Goal: Download file/media

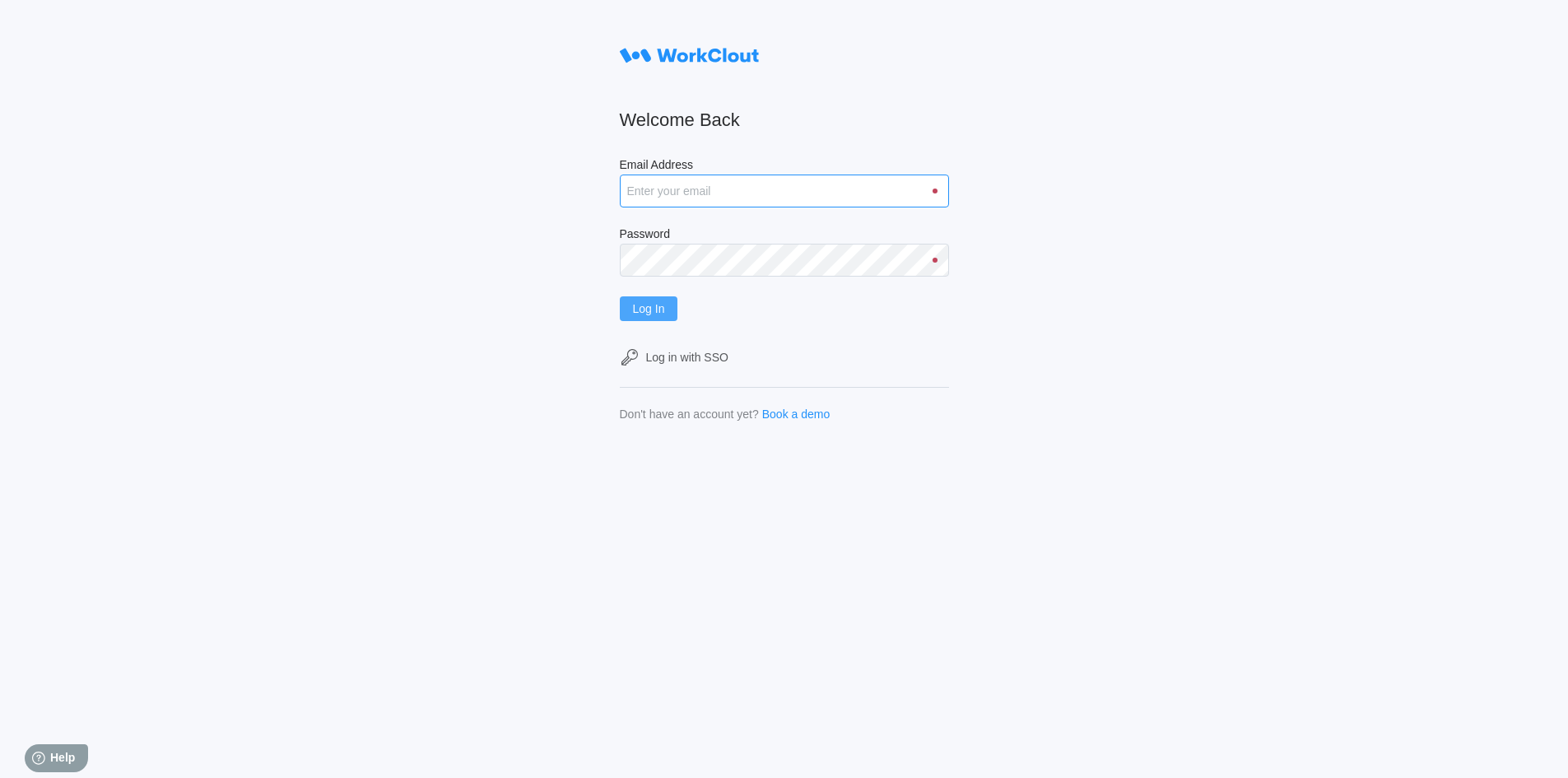
type input "[EMAIL_ADDRESS][DOMAIN_NAME]"
click at [640, 314] on span "Log In" at bounding box center [649, 308] width 32 height 12
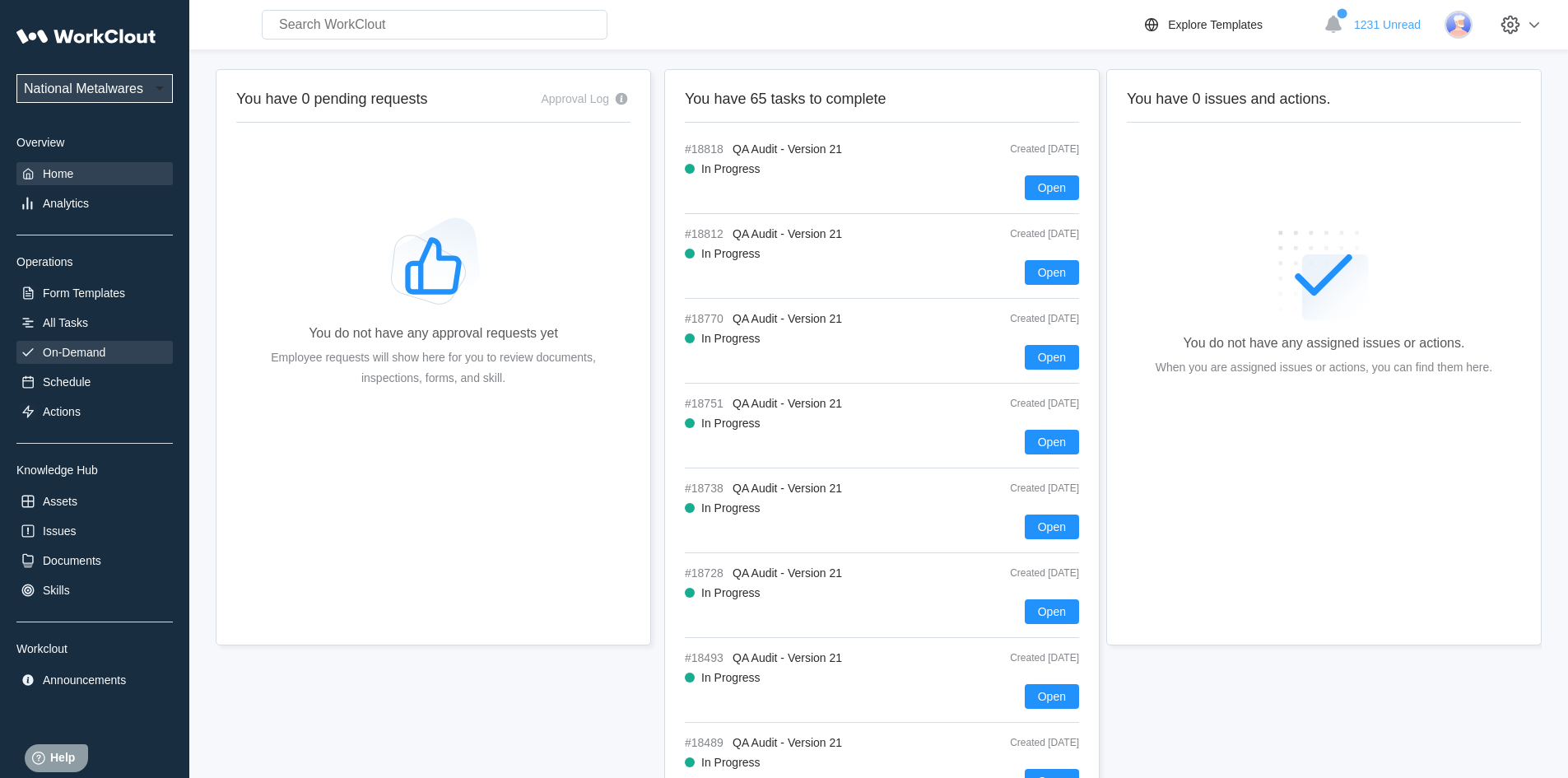
click at [77, 354] on div "On-Demand" at bounding box center [74, 352] width 63 height 13
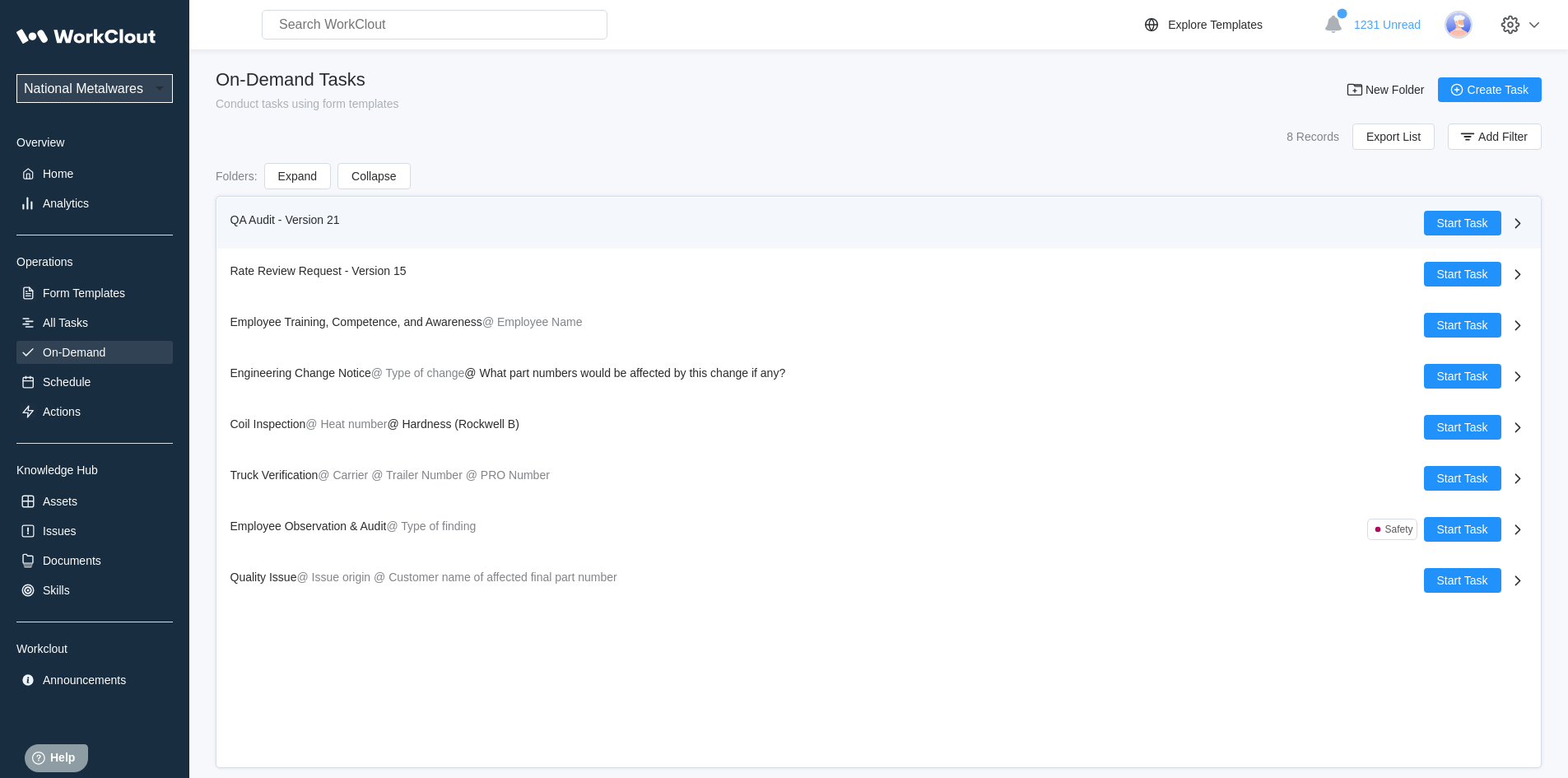
click at [254, 223] on span "QA Audit - Version 21" at bounding box center [285, 219] width 109 height 13
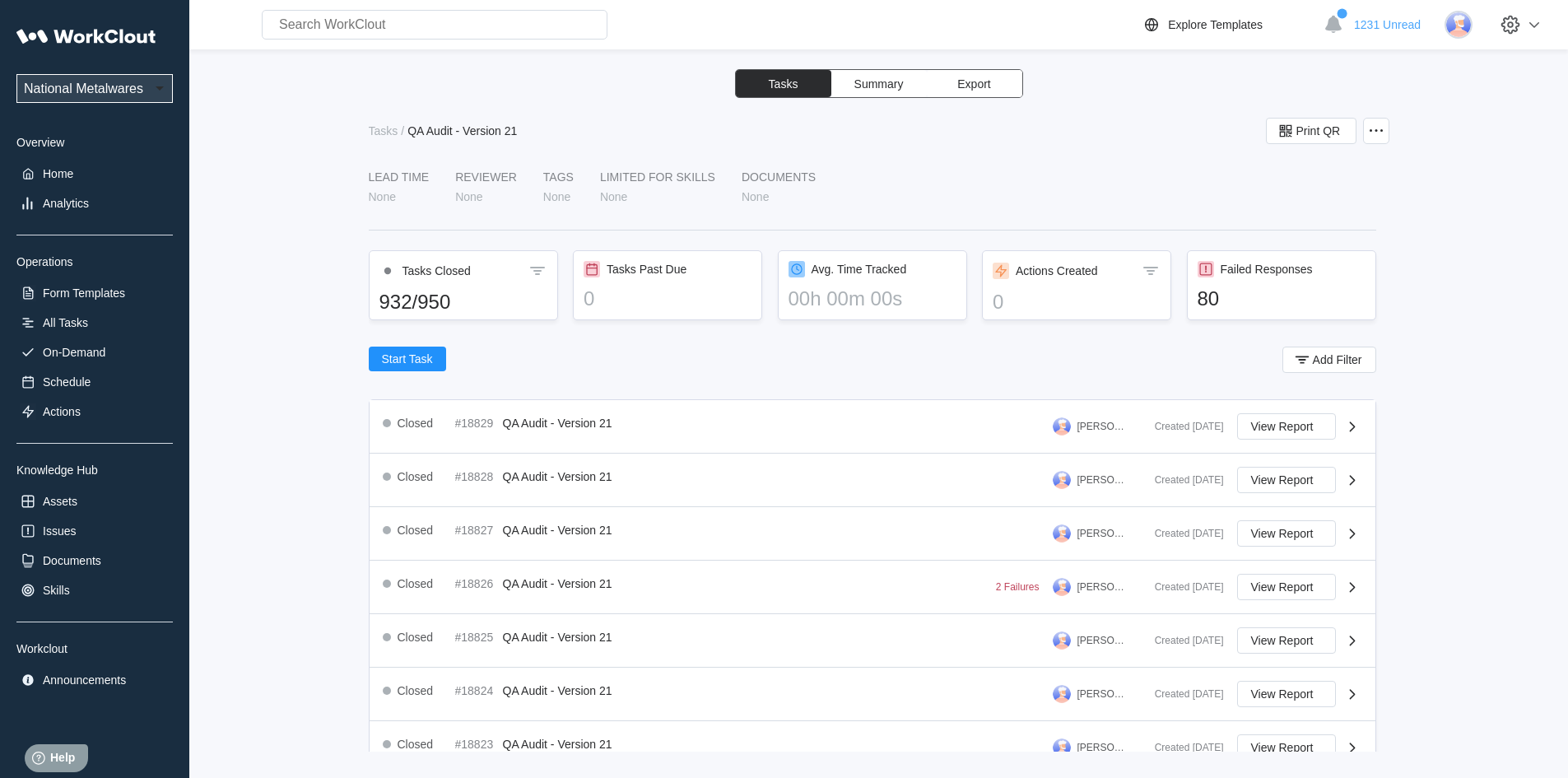
click at [870, 87] on span "Summary" at bounding box center [878, 83] width 49 height 12
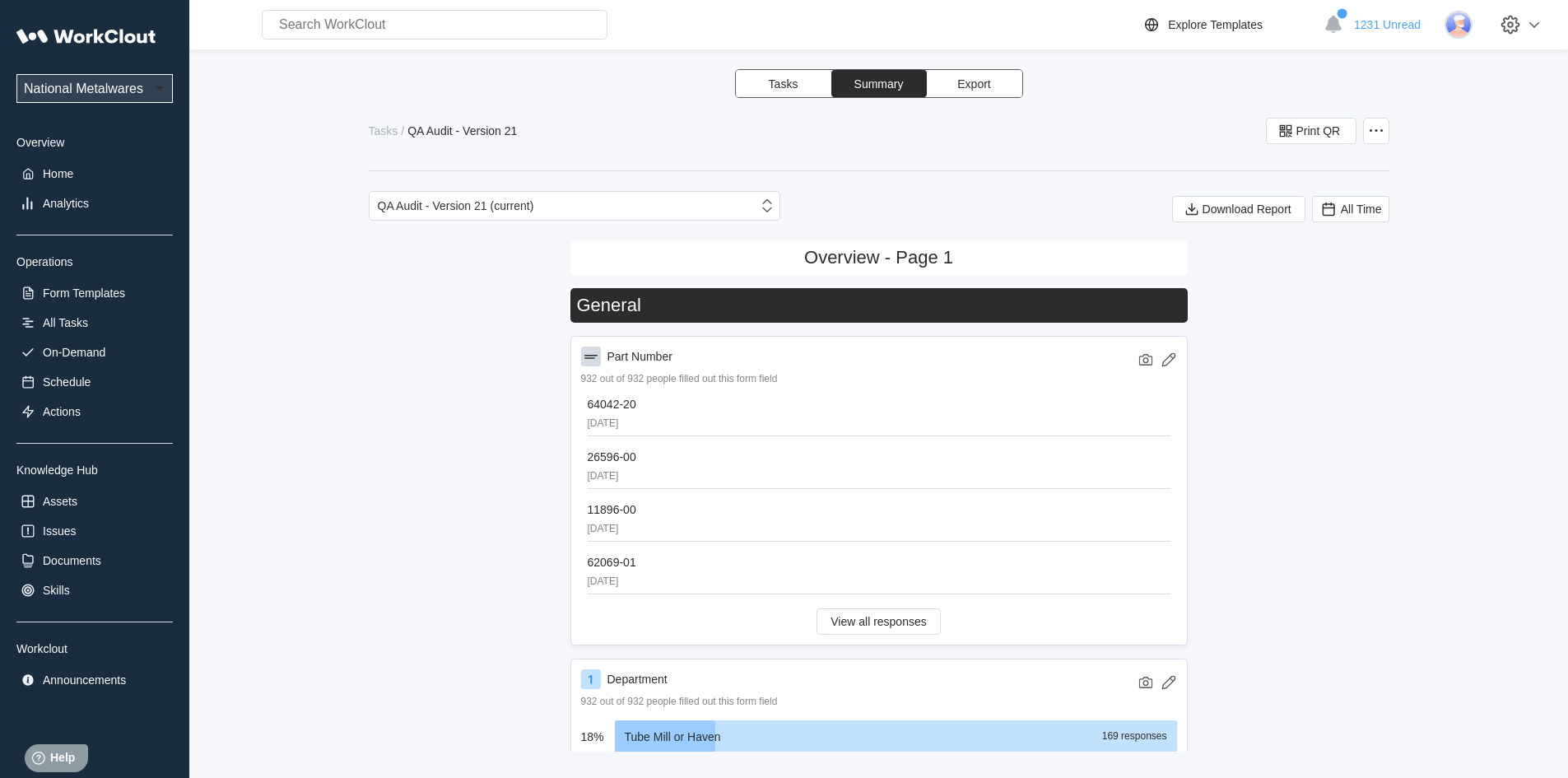
click at [990, 82] on button "Export" at bounding box center [974, 83] width 96 height 27
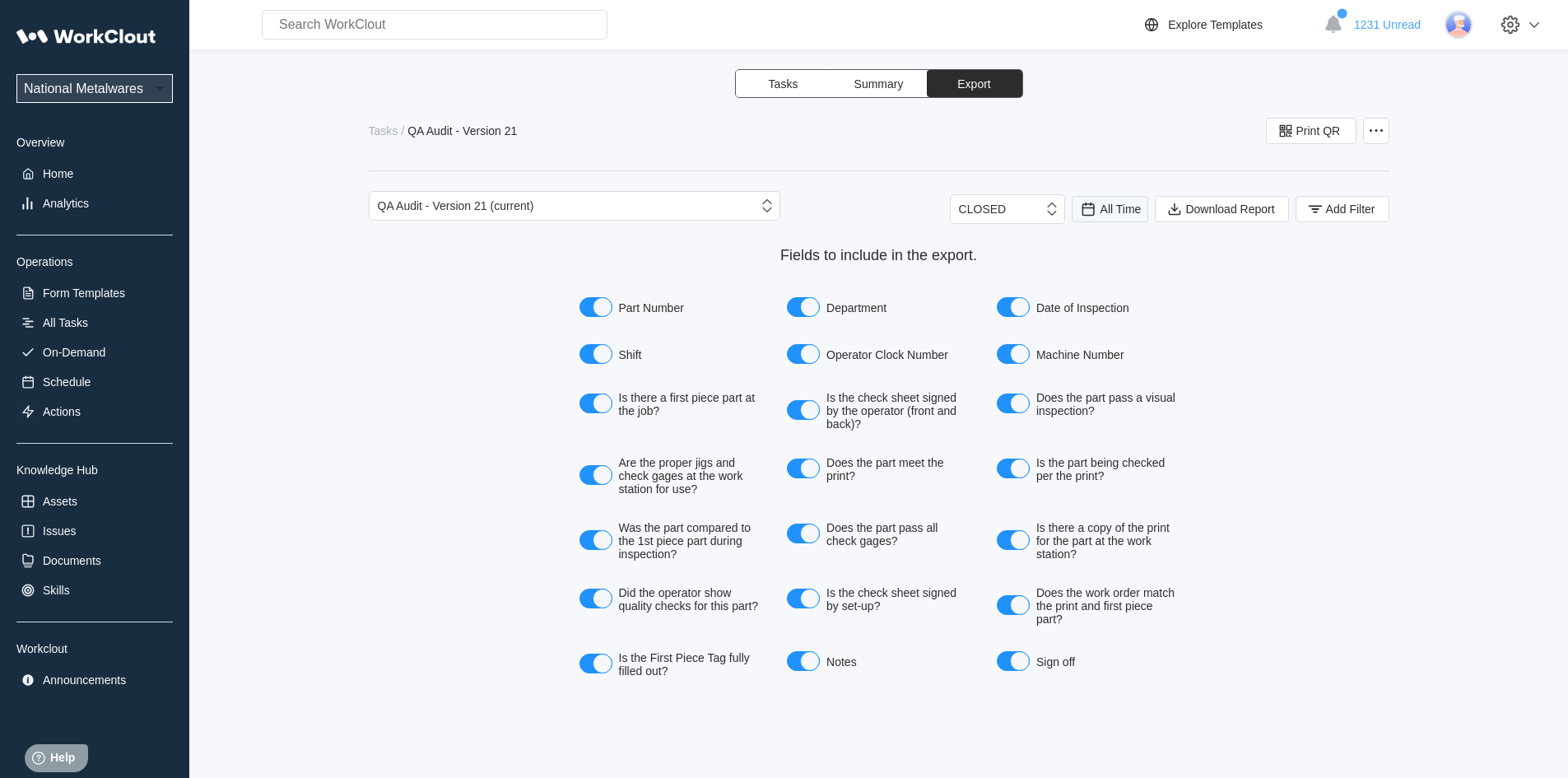
click at [1107, 211] on span "All Time" at bounding box center [1121, 209] width 41 height 13
click at [1103, 264] on div "Last day" at bounding box center [1087, 269] width 44 height 13
click at [1342, 197] on button "Add Filter" at bounding box center [1342, 209] width 94 height 26
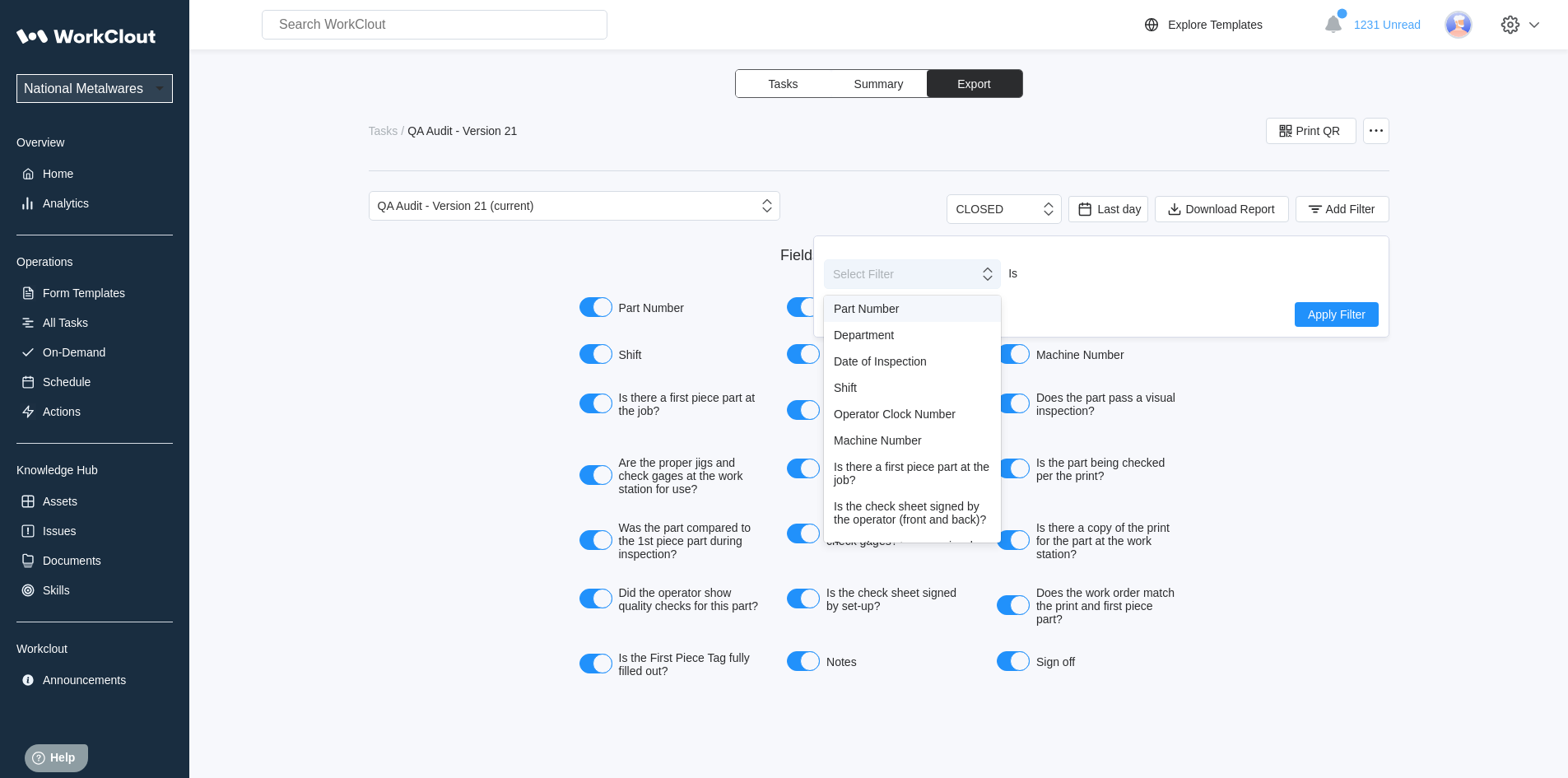
click at [994, 281] on icon at bounding box center [988, 274] width 18 height 18
click at [848, 391] on div "Shift" at bounding box center [913, 388] width 158 height 13
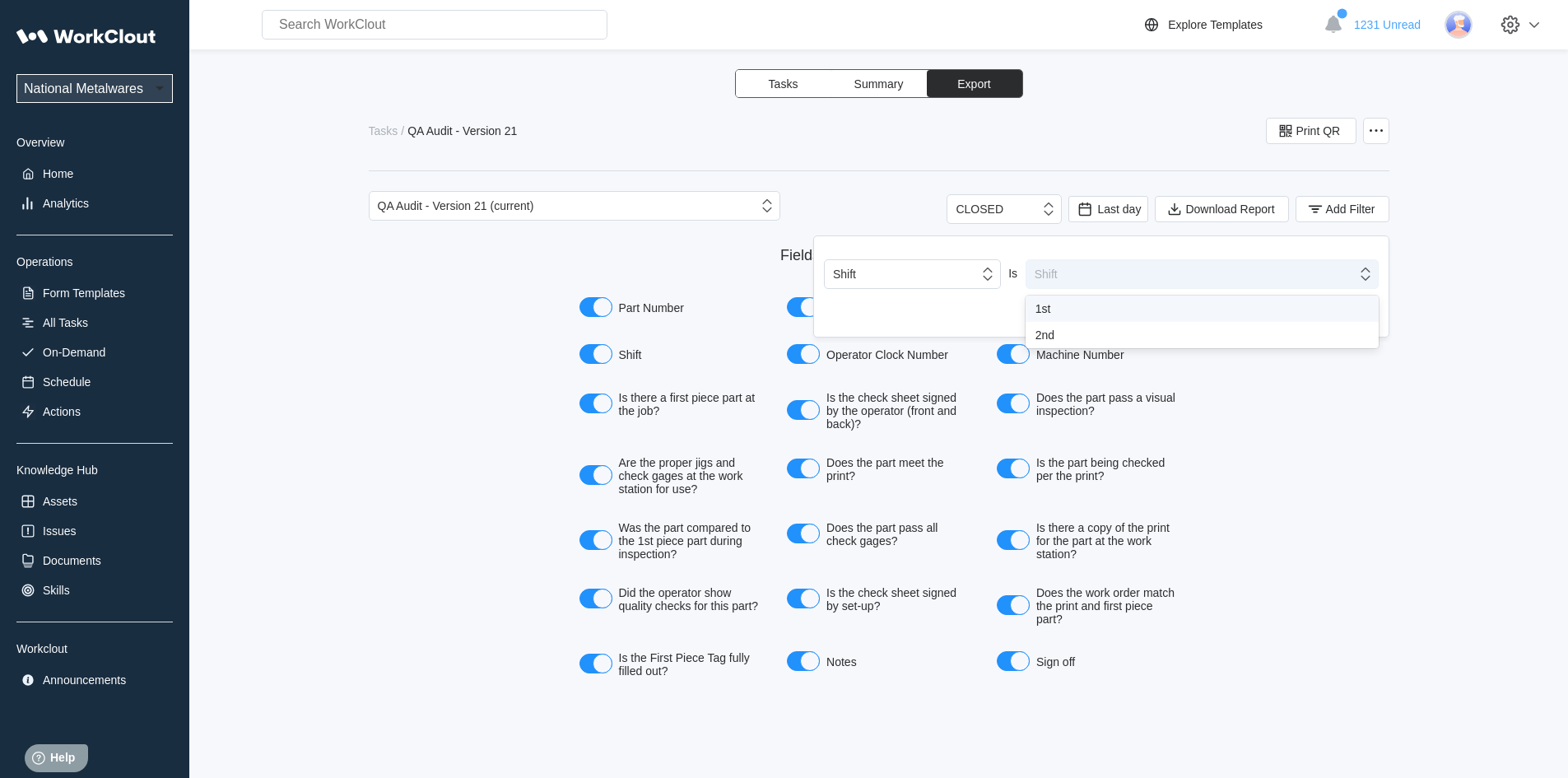
click at [1369, 277] on icon at bounding box center [1366, 274] width 9 height 13
click at [1047, 309] on div "1st" at bounding box center [1202, 308] width 333 height 13
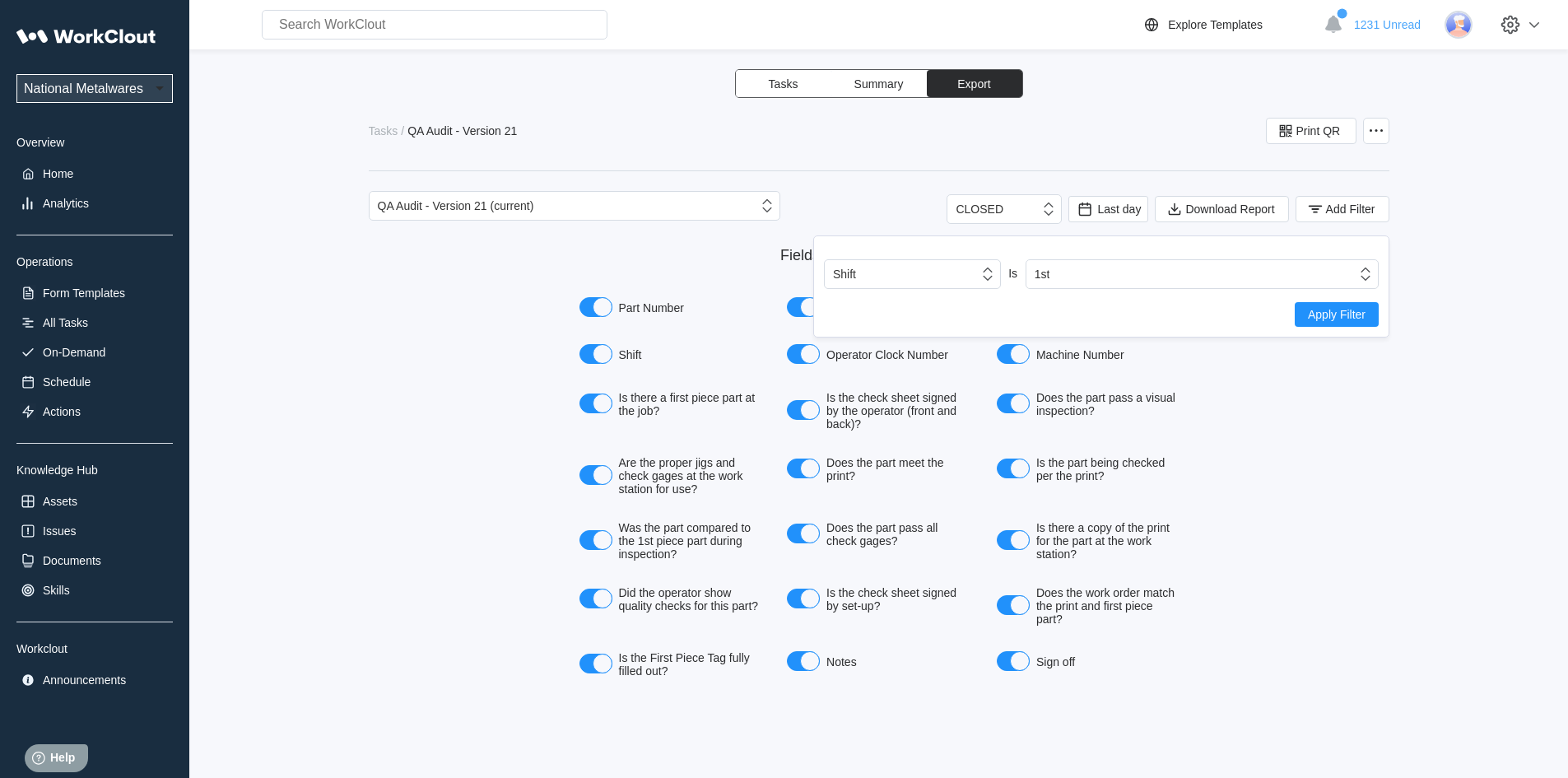
click at [1347, 312] on span "Apply Filter" at bounding box center [1337, 314] width 57 height 12
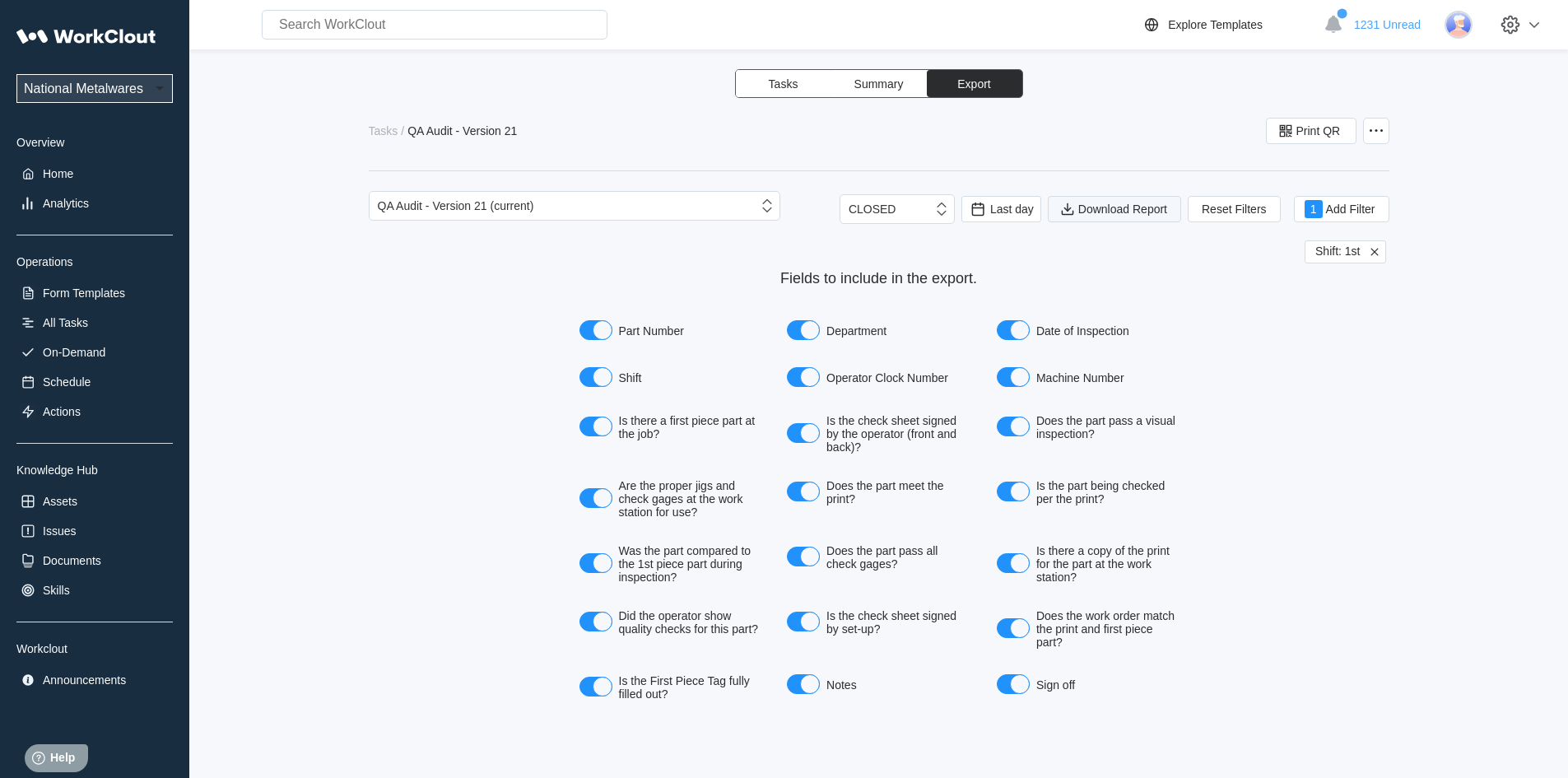
click at [1120, 213] on span "Download Report" at bounding box center [1122, 209] width 89 height 12
